Goal: Task Accomplishment & Management: Manage account settings

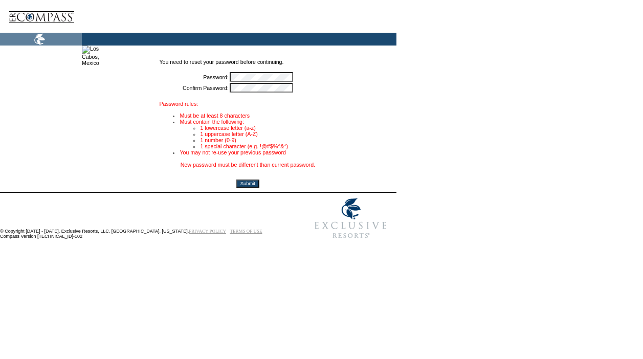
click at [259, 188] on input "Submit" at bounding box center [247, 184] width 23 height 8
click at [341, 92] on td "* *" at bounding box center [287, 88] width 106 height 10
click at [301, 89] on span "*" at bounding box center [300, 88] width 2 height 6
click at [237, 86] on tr "Confirm Password: * *" at bounding box center [252, 88] width 177 height 10
click at [247, 117] on font "Must be at least 8 characters" at bounding box center [219, 116] width 70 height 6
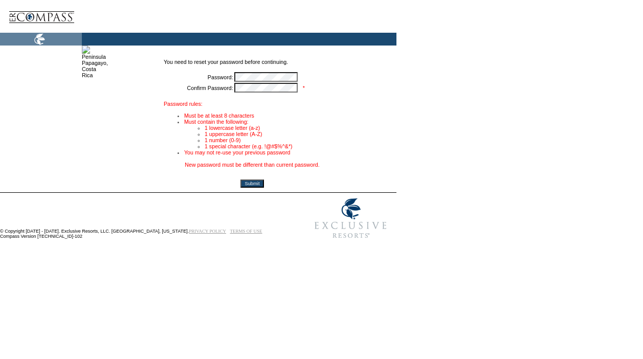
click at [342, 95] on table "You need to reset your password before continuing. Password: * Confirm Password…" at bounding box center [252, 110] width 179 height 104
click at [263, 188] on input "Submit" at bounding box center [251, 184] width 23 height 8
click at [246, 80] on tbody "You need to reset your password before continuing. Password: * Confirm Password…" at bounding box center [252, 110] width 177 height 102
click at [263, 188] on input "Submit" at bounding box center [251, 184] width 23 height 8
